Goal: Check status: Check status

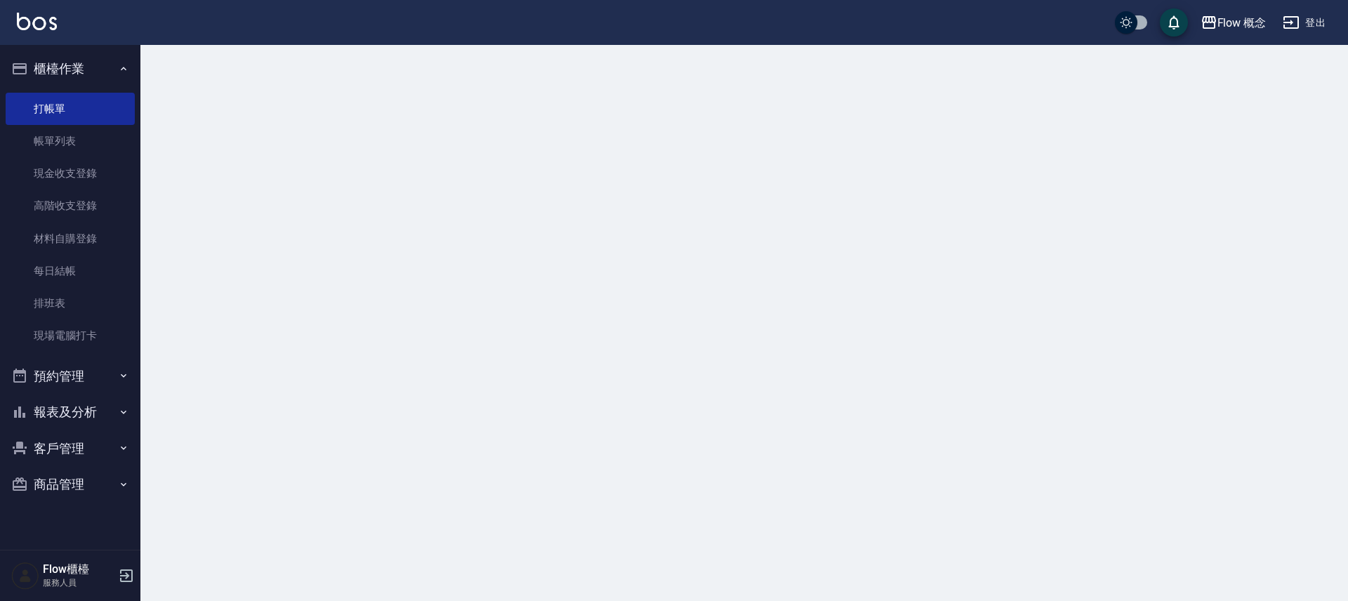
click at [91, 413] on button "報表及分析" at bounding box center [70, 412] width 129 height 36
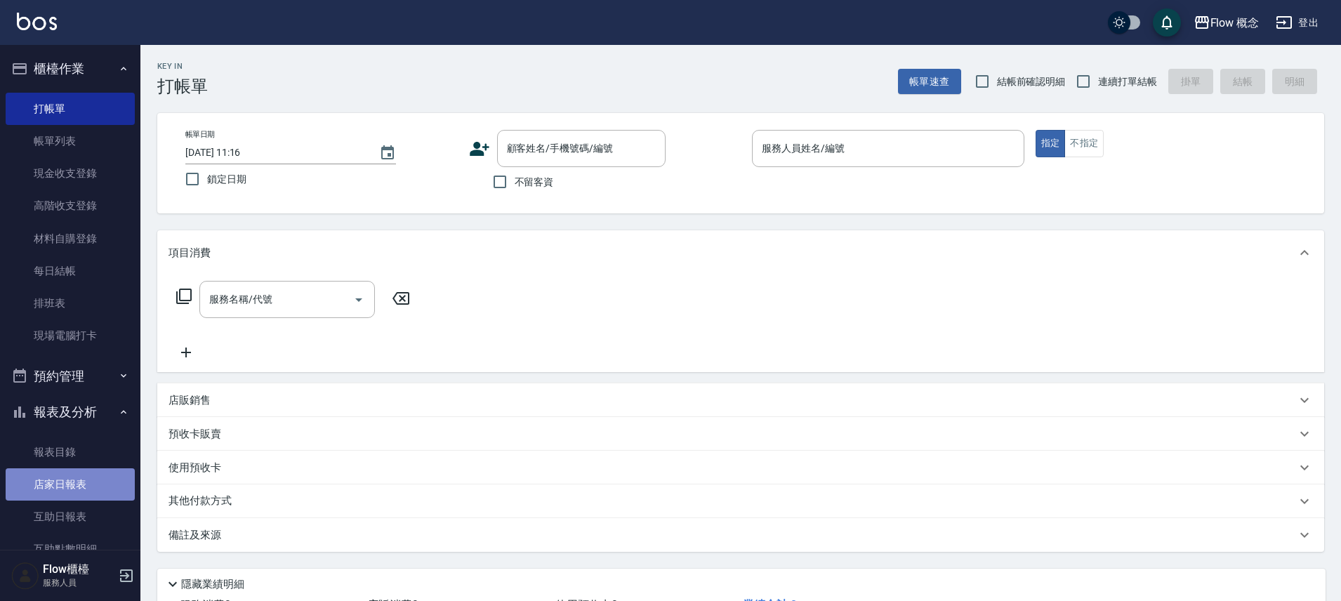
click at [81, 482] on link "店家日報表" at bounding box center [70, 484] width 129 height 32
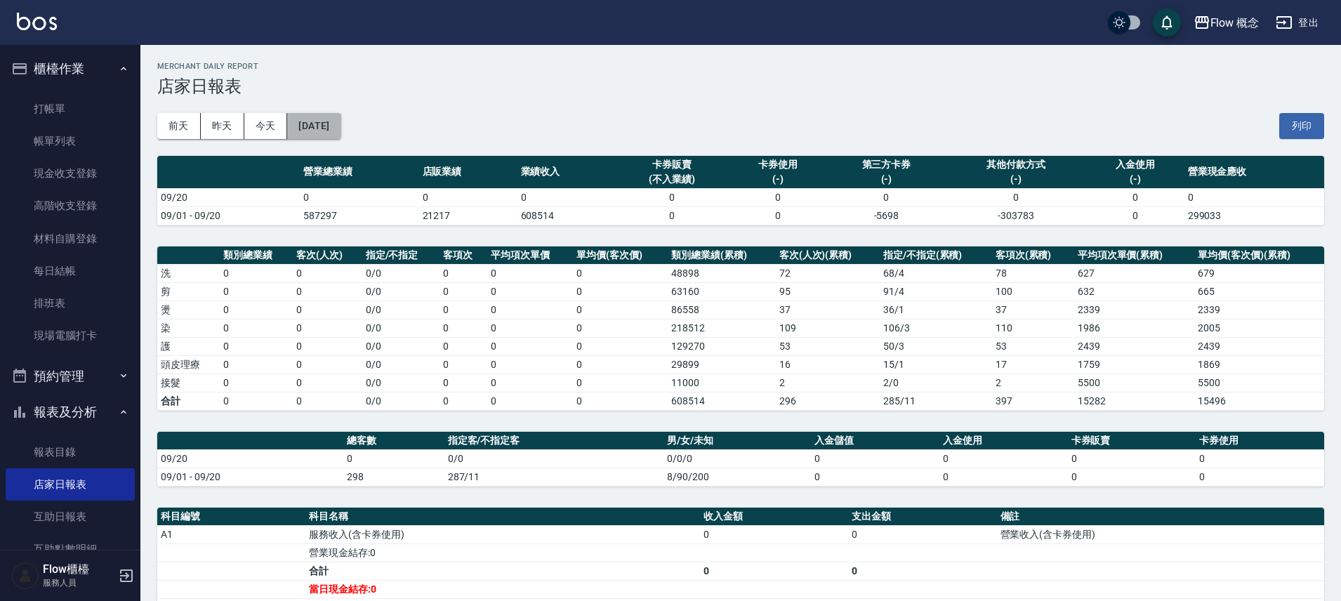
click at [333, 126] on button "[DATE]" at bounding box center [313, 126] width 53 height 26
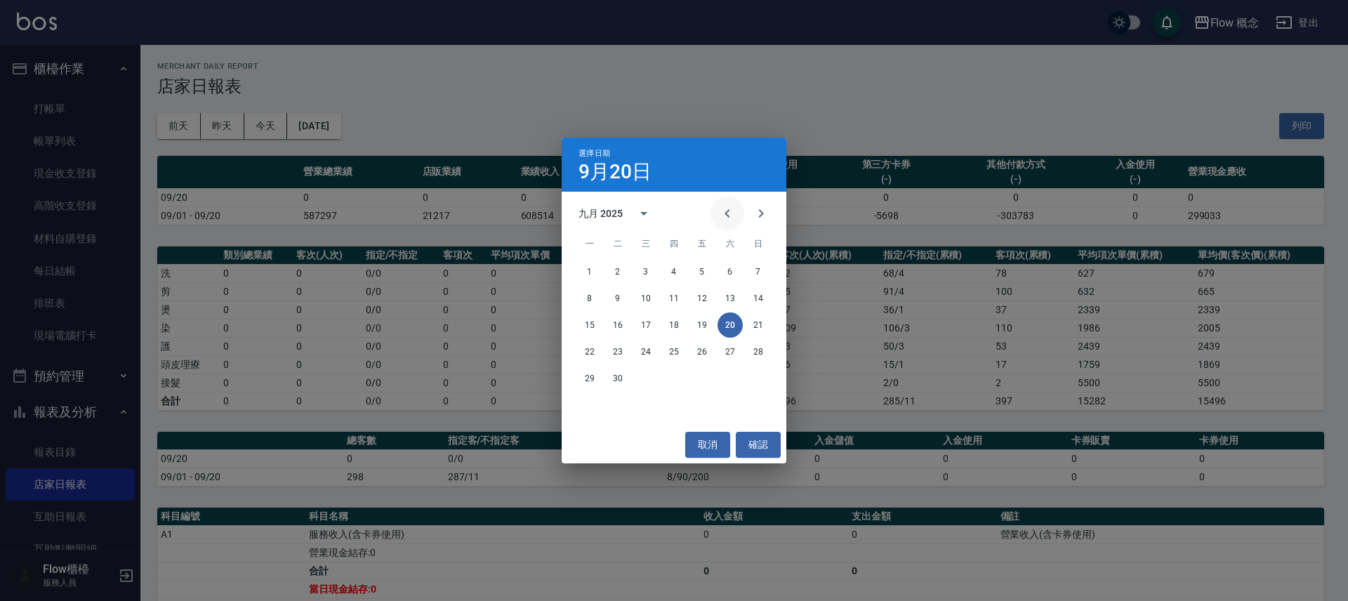
click at [732, 214] on icon "Previous month" at bounding box center [727, 213] width 17 height 17
click at [670, 355] on button "21" at bounding box center [673, 351] width 25 height 25
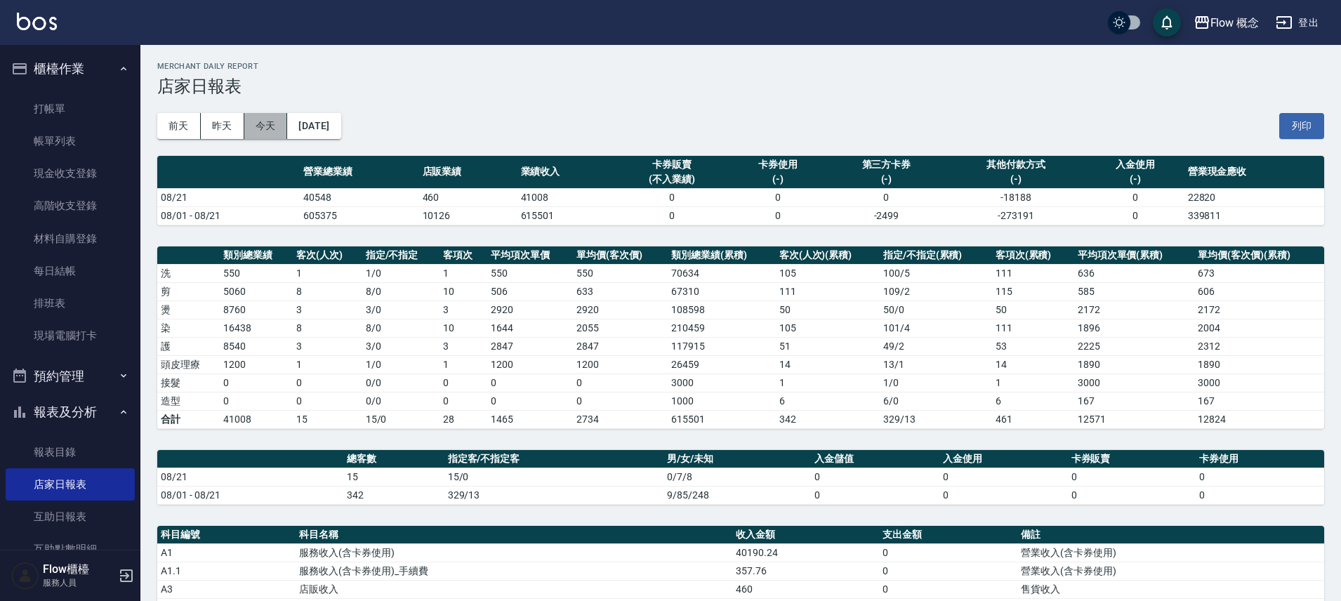
click at [265, 124] on button "今天" at bounding box center [266, 126] width 44 height 26
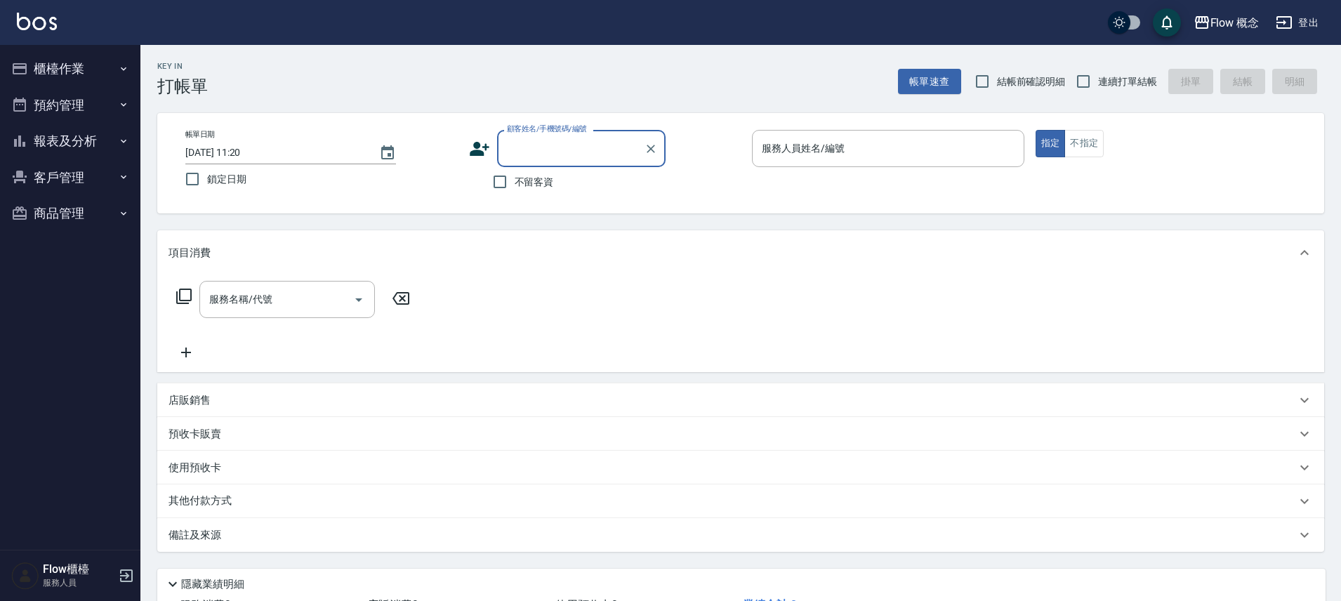
click at [79, 144] on button "報表及分析" at bounding box center [70, 141] width 129 height 36
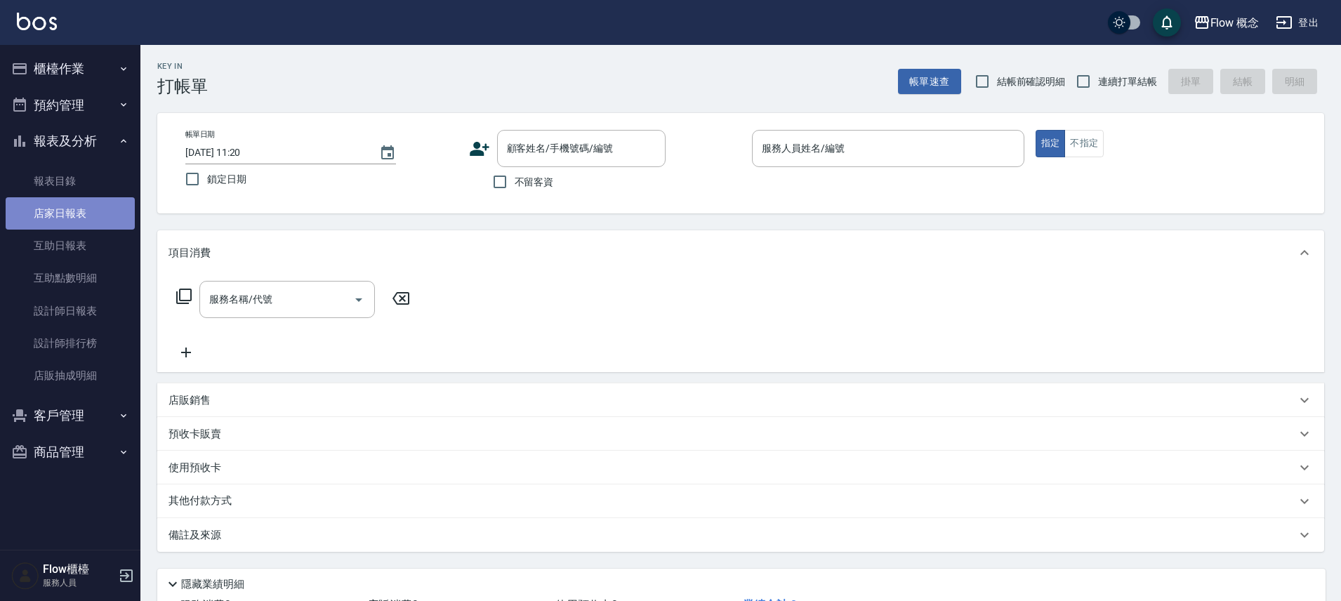
click at [68, 208] on link "店家日報表" at bounding box center [70, 213] width 129 height 32
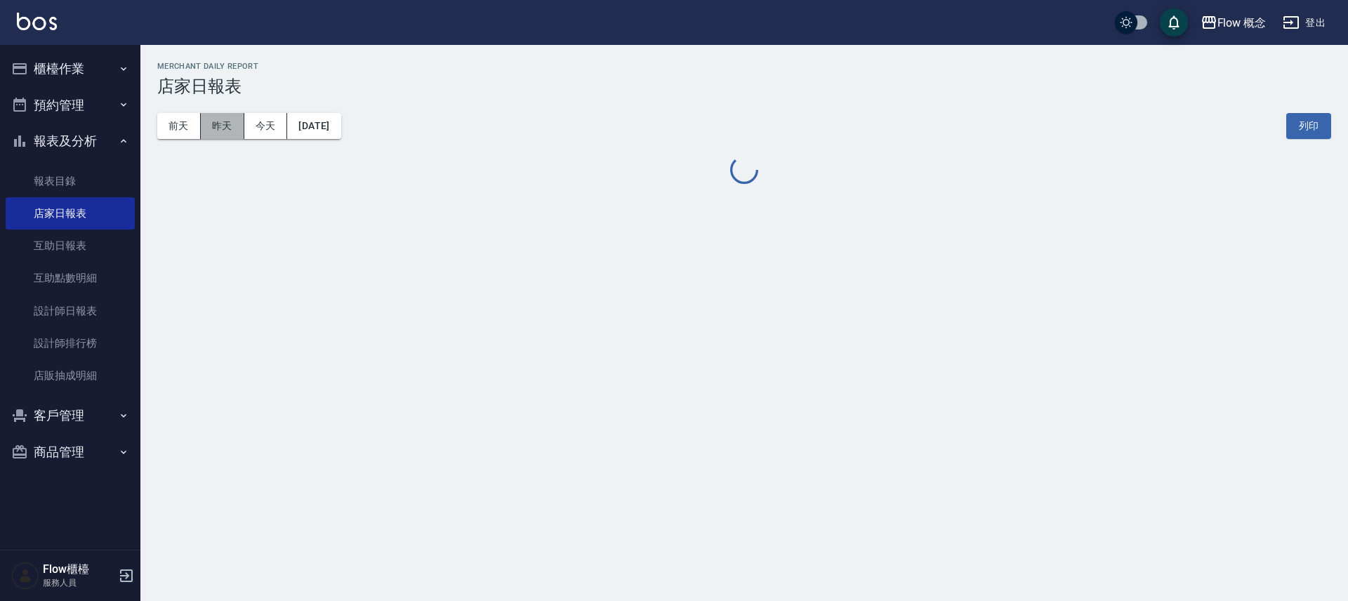
click at [226, 133] on button "昨天" at bounding box center [223, 126] width 44 height 26
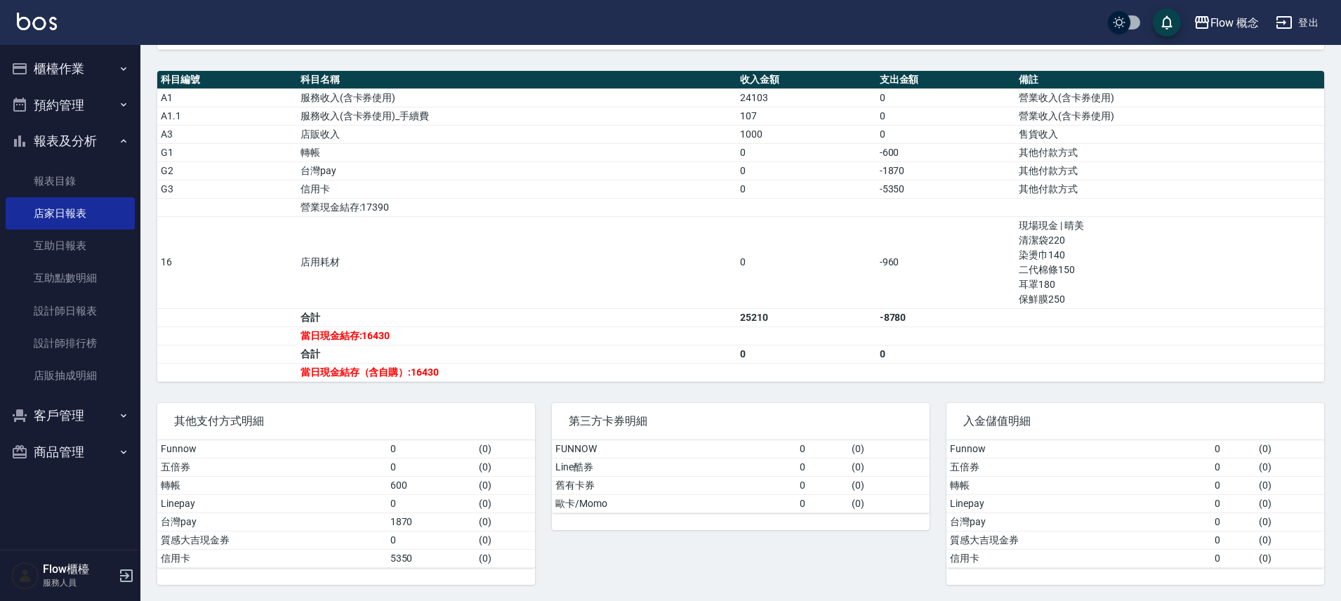
scroll to position [437, 0]
